Goal: Complete application form

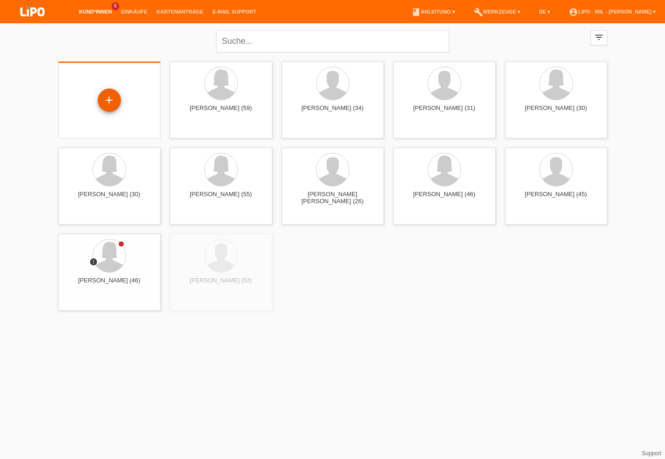
click at [110, 101] on div "+" at bounding box center [109, 99] width 23 height 23
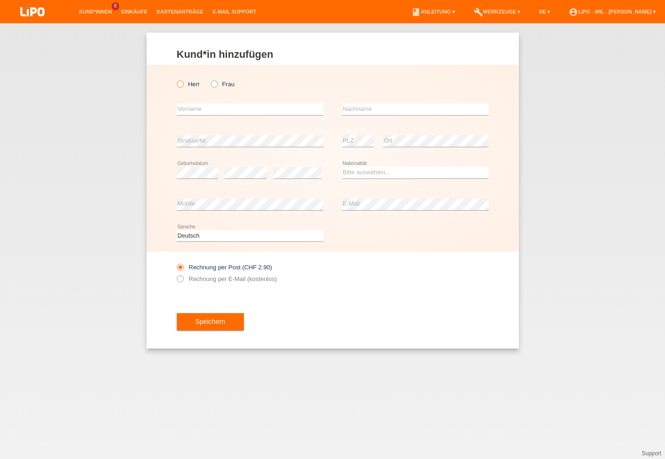
click at [175, 79] on icon at bounding box center [175, 79] width 0 height 0
click at [181, 86] on input "Herr" at bounding box center [180, 84] width 6 height 6
radio input "true"
click at [196, 108] on input "text" at bounding box center [250, 109] width 147 height 12
type input "Emra"
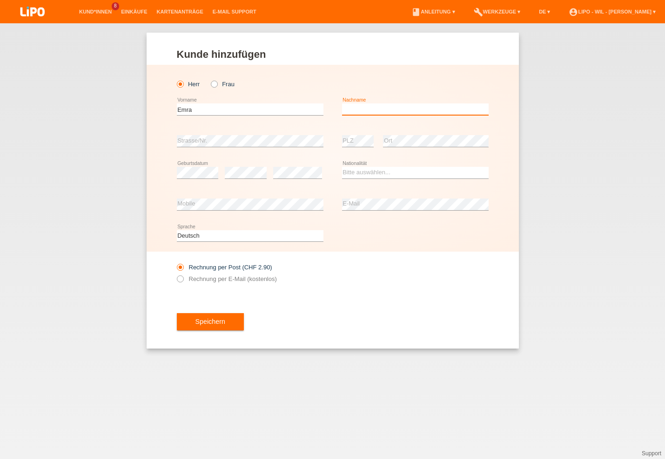
click at [364, 108] on input "text" at bounding box center [415, 109] width 147 height 12
type input "Osmani"
click at [188, 167] on div "error Geburtsdatum" at bounding box center [198, 173] width 42 height 32
click at [378, 176] on select "Bitte auswählen... Schweiz Deutschland Liechtenstein Österreich ------------ Af…" at bounding box center [415, 172] width 147 height 11
select select "MK"
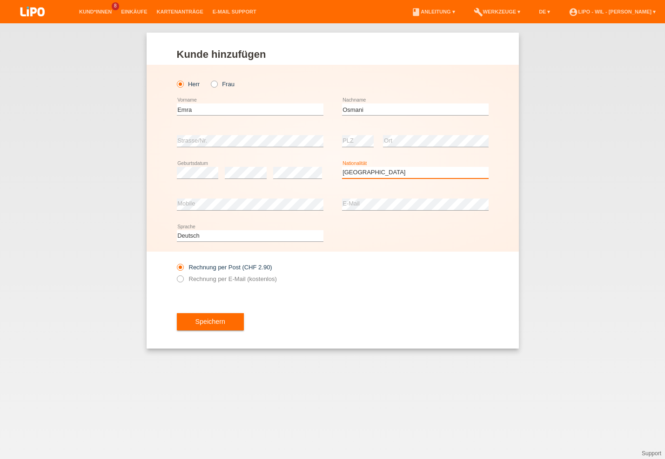
click at [0, 0] on option "Mazedonien" at bounding box center [0, 0] width 0 height 0
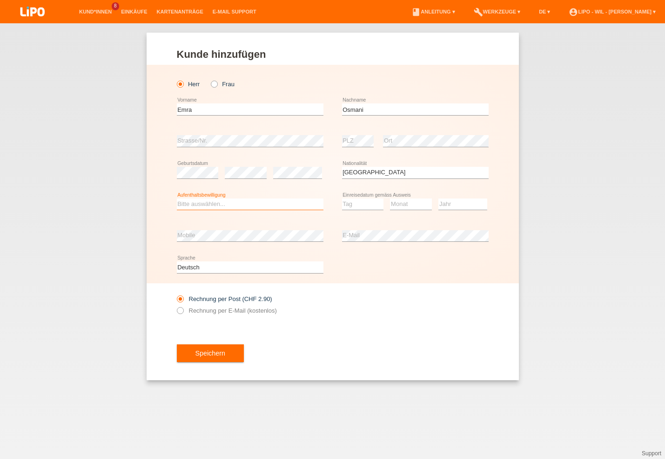
click at [177, 198] on select "Bitte auswählen... C B B - Flüchtlingsstatus Andere" at bounding box center [250, 203] width 147 height 11
select select "B"
click at [0, 0] on option "B" at bounding box center [0, 0] width 0 height 0
click at [342, 198] on select "Tag 01 02 03 04 05 06 07 08 09 10 11" at bounding box center [363, 203] width 42 height 11
select select "13"
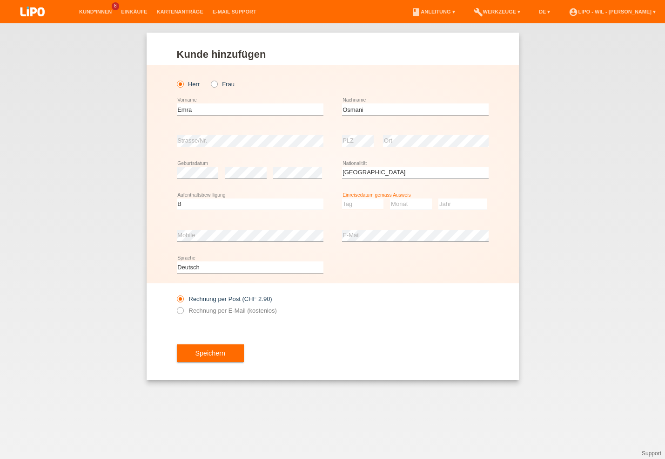
click at [0, 0] on option "13" at bounding box center [0, 0] width 0 height 0
click at [390, 198] on select "Monat 01 02 03 04 05 06 07 08 09 10 11" at bounding box center [411, 203] width 42 height 11
select select "01"
click at [0, 0] on option "01" at bounding box center [0, 0] width 0 height 0
click at [449, 204] on select "Jahr 2025 2024 2023 2022 2021 2020 2019 2018 2017 2016 2015 2014 2013 2012 2011…" at bounding box center [463, 203] width 49 height 11
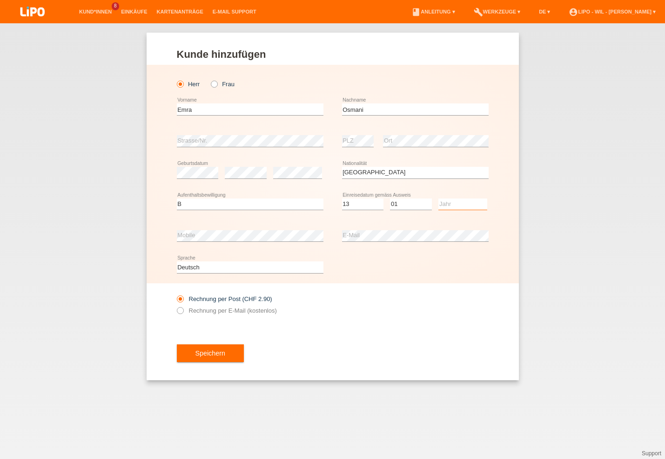
select select "2023"
click at [0, 0] on option "2023" at bounding box center [0, 0] width 0 height 0
click at [177, 261] on select "Deutsch Français Italiano English" at bounding box center [250, 266] width 147 height 11
select select "it"
click at [0, 0] on option "Italiano" at bounding box center [0, 0] width 0 height 0
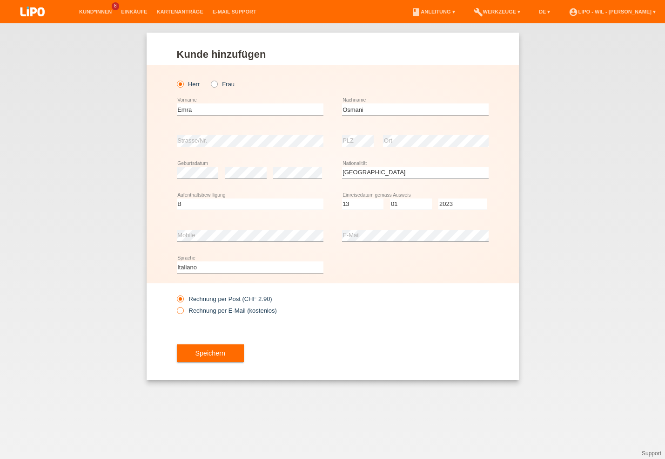
click at [175, 305] on icon at bounding box center [175, 305] width 0 height 0
click at [181, 311] on input "Rechnung per E-Mail (kostenlos)" at bounding box center [180, 313] width 6 height 12
radio input "true"
click at [208, 353] on span "Speichern" at bounding box center [211, 352] width 30 height 7
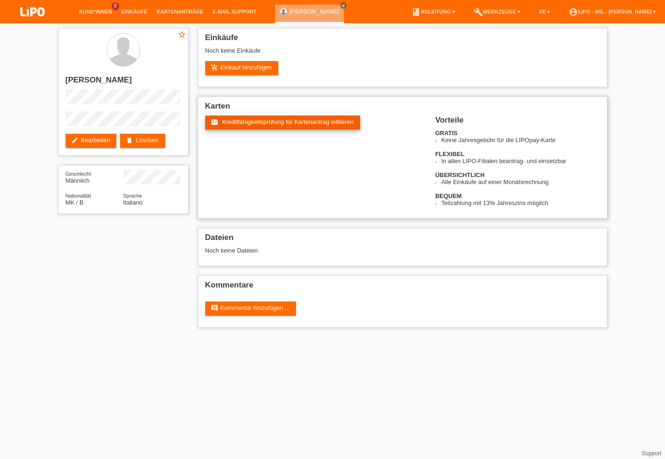
click at [267, 125] on span "Kreditfähigkeitsprüfung für Kartenantrag initiieren" at bounding box center [288, 121] width 132 height 7
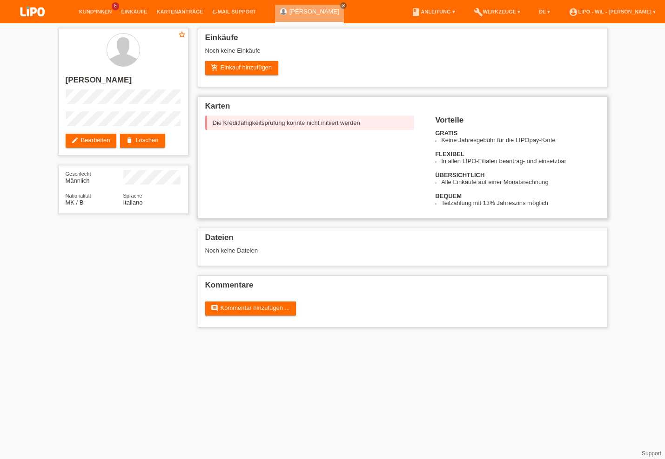
click at [375, 148] on div "fact_check Kreditfähigkeitsprüfung für Kartenantrag initiieren Die Kreditfähigk…" at bounding box center [320, 135] width 230 height 40
click at [606, 13] on link "account_circle LIPO - Wil - [PERSON_NAME] ▾" at bounding box center [612, 12] width 96 height 6
click at [569, 63] on link "Logout" at bounding box center [568, 66] width 19 height 7
